Goal: Transaction & Acquisition: Purchase product/service

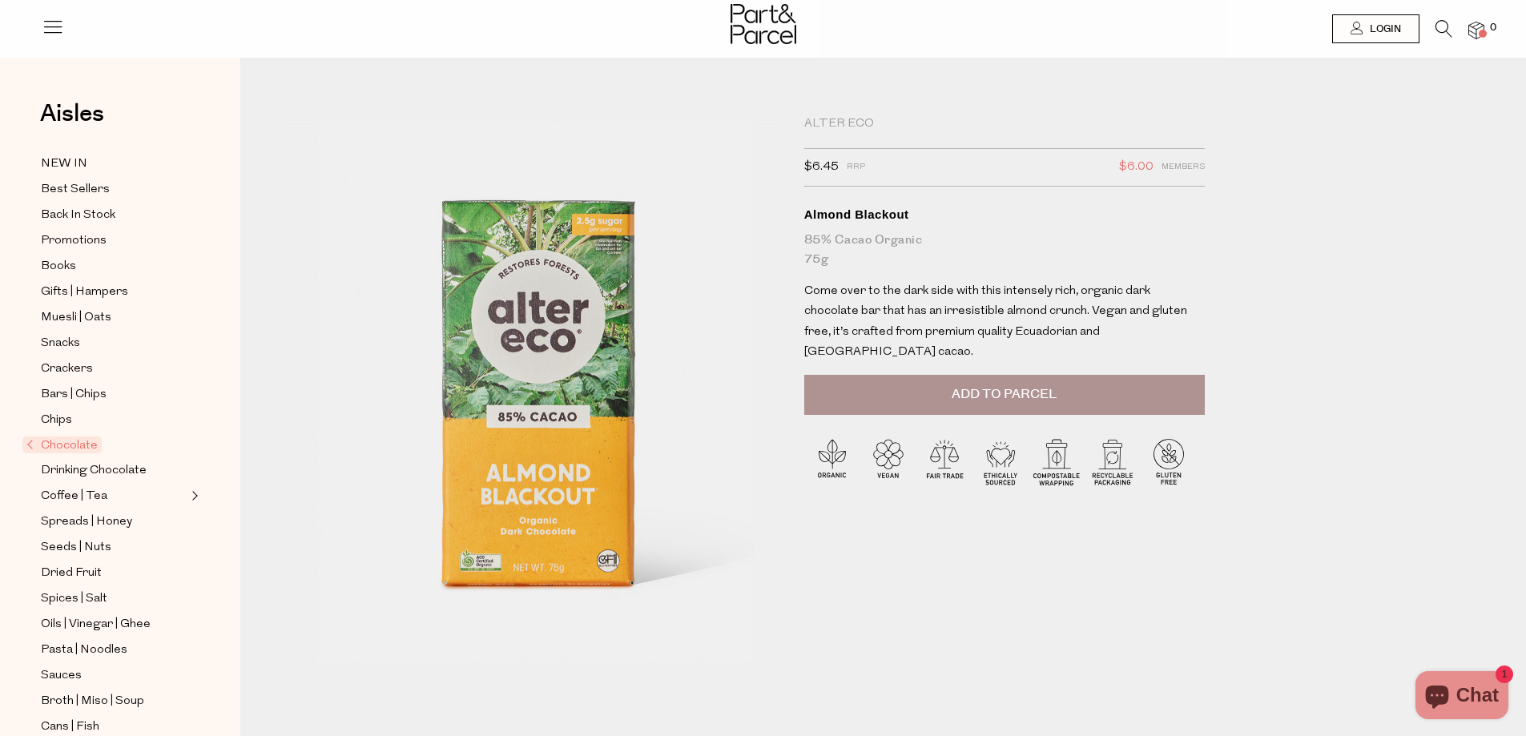
click at [1439, 26] on icon at bounding box center [1443, 29] width 17 height 18
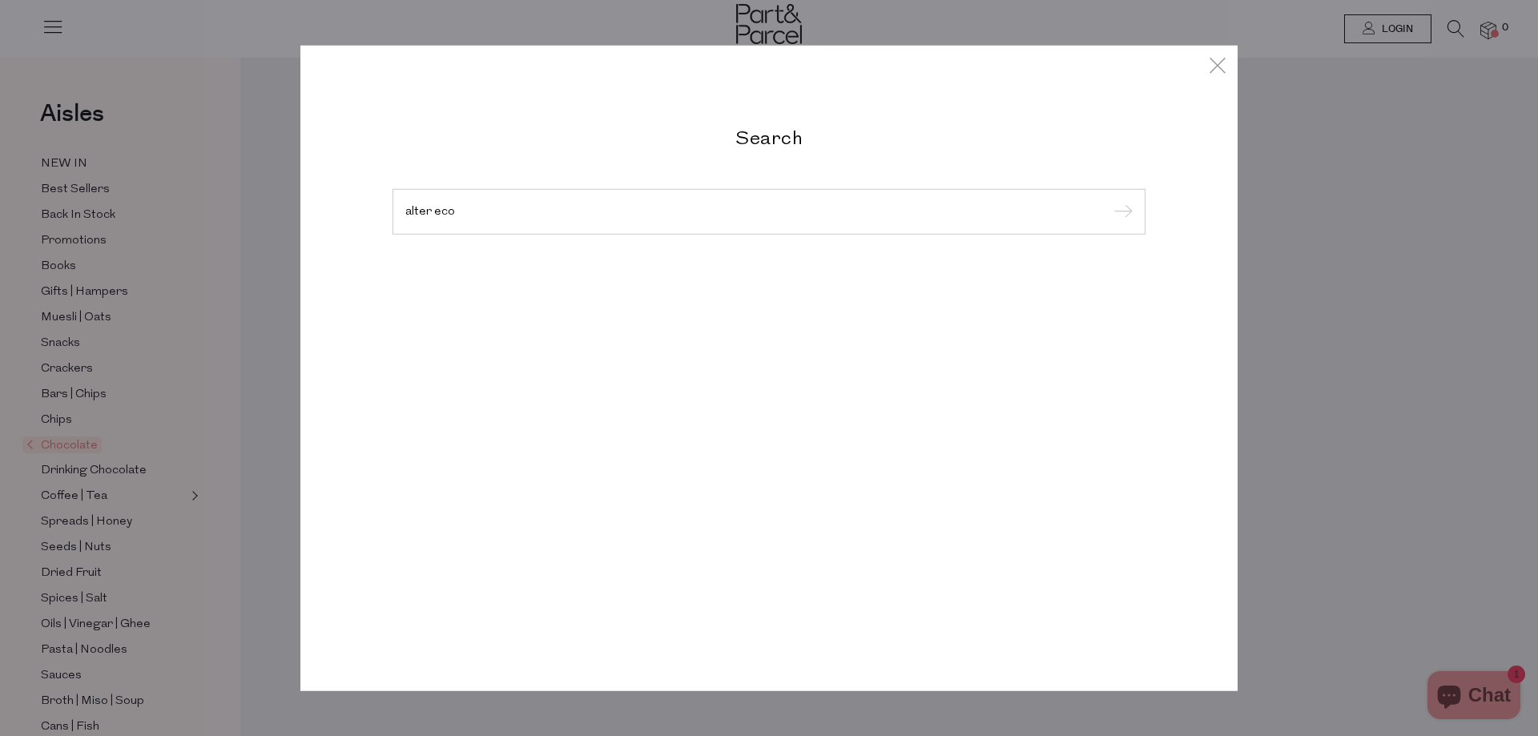
type input "alter eco"
click at [1109, 200] on input "submit" at bounding box center [1121, 212] width 24 height 24
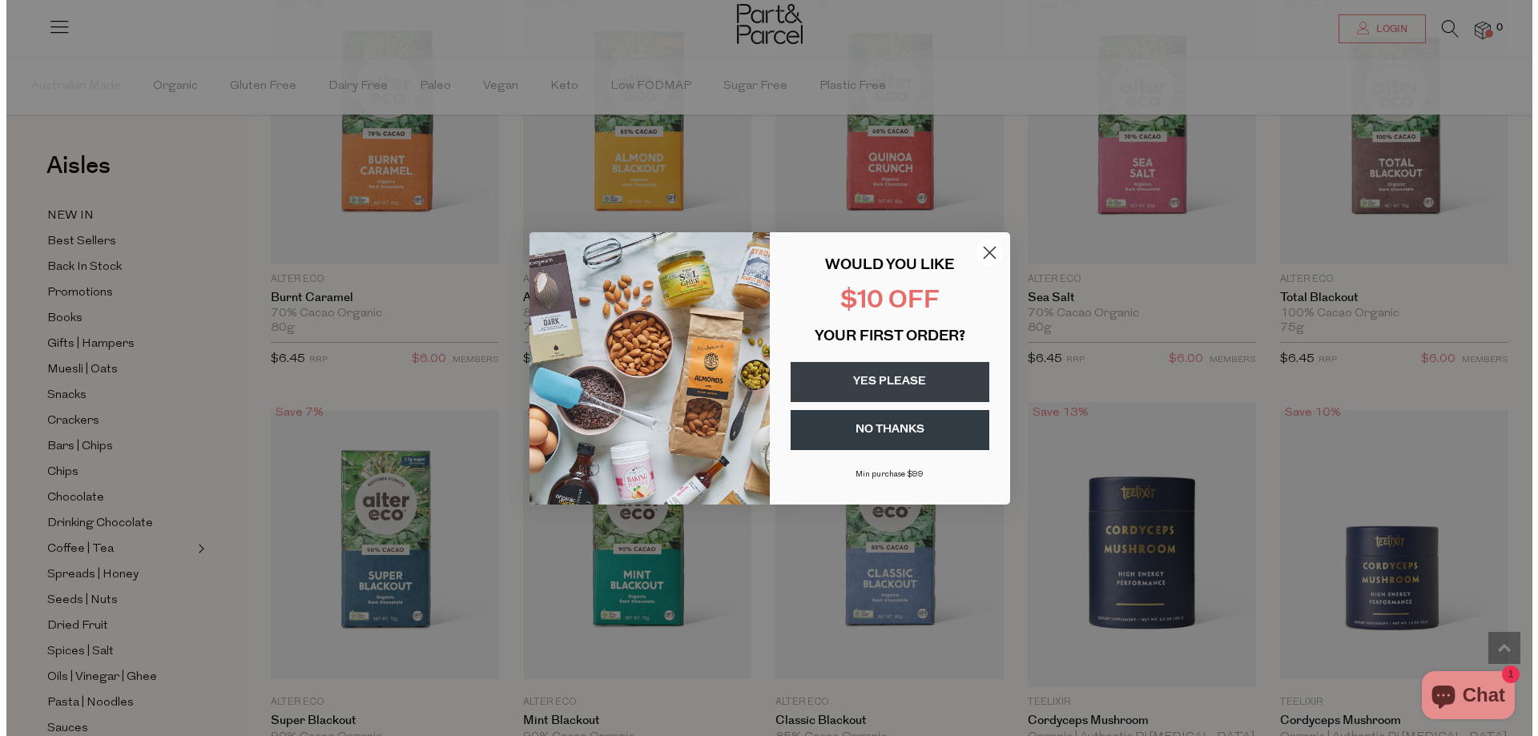
scroll to position [580, 0]
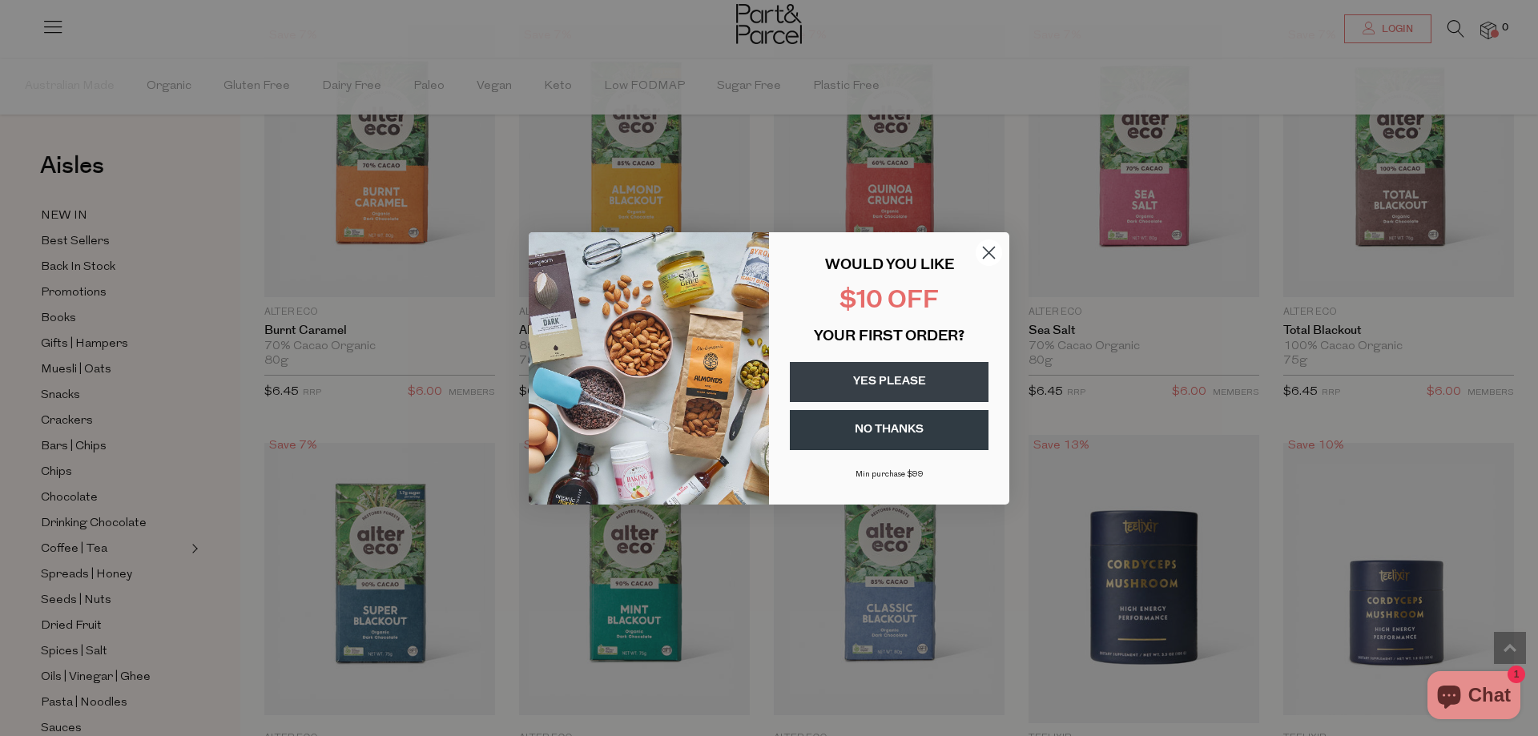
drag, startPoint x: 1534, startPoint y: 210, endPoint x: 1463, endPoint y: 355, distance: 161.6
click at [1480, 366] on html "Ready to stock up? Close No items in your parcel. Loading Join to Save on this …" at bounding box center [769, 245] width 1538 height 1651
click at [987, 249] on circle "Close dialog" at bounding box center [989, 252] width 26 height 26
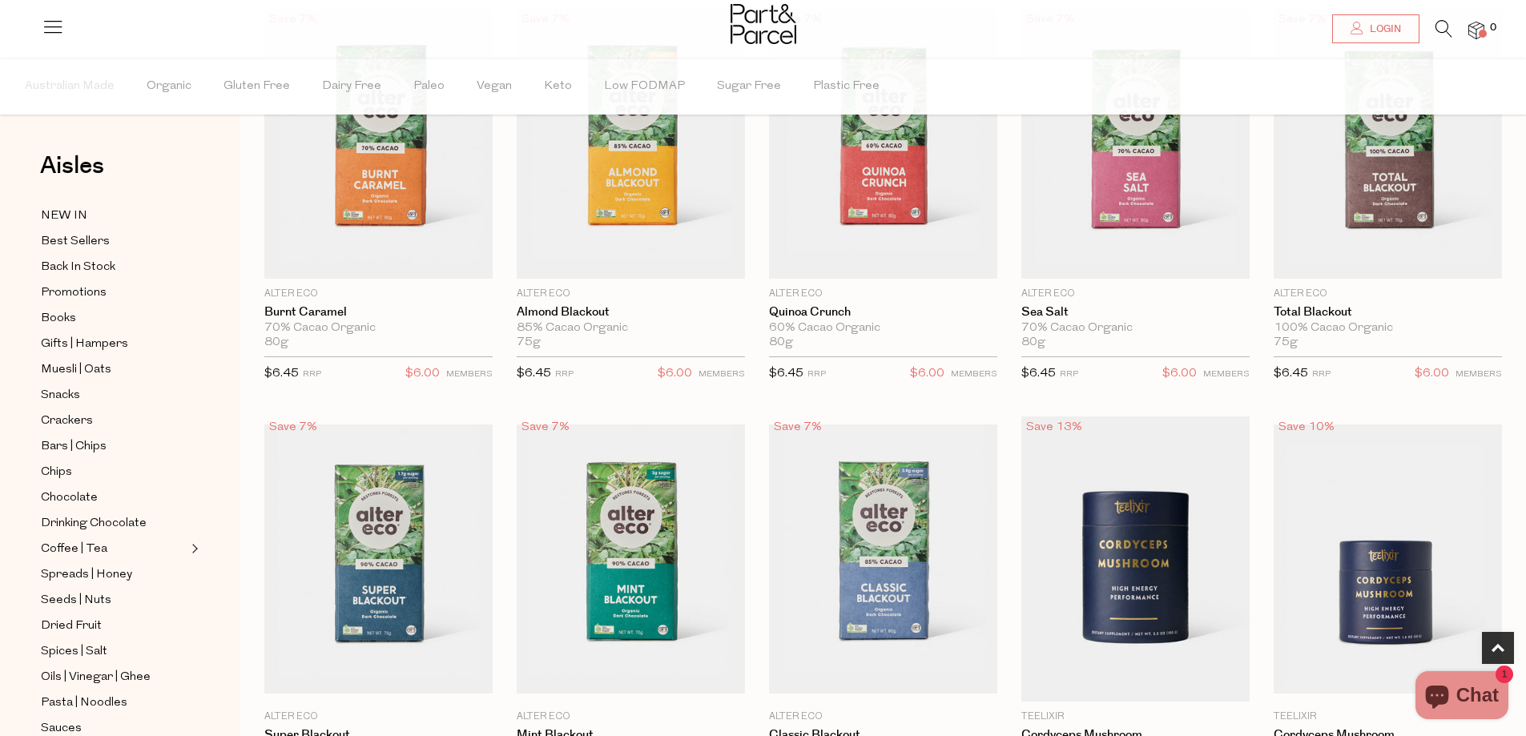
scroll to position [597, 0]
